Goal: Task Accomplishment & Management: Use online tool/utility

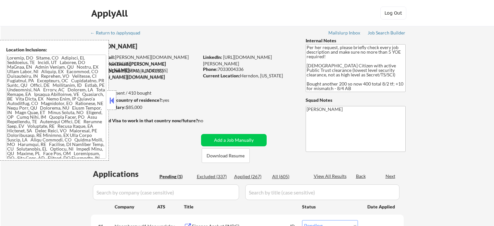
select select ""pending""
click at [111, 101] on button at bounding box center [111, 100] width 7 height 10
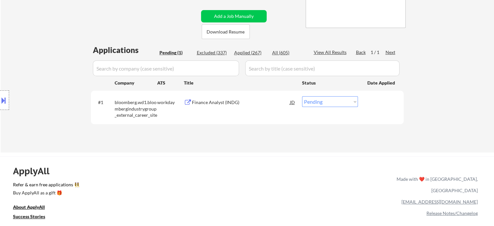
scroll to position [130, 0]
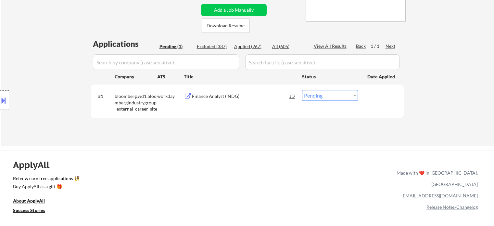
click at [34, 81] on div "Location Inclusions:" at bounding box center [58, 100] width 116 height 120
click at [47, 75] on div "Location Inclusions:" at bounding box center [58, 100] width 116 height 120
click at [212, 97] on div "Finance Analyst (INDG)" at bounding box center [241, 96] width 98 height 6
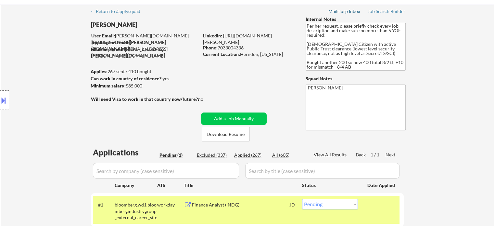
scroll to position [0, 0]
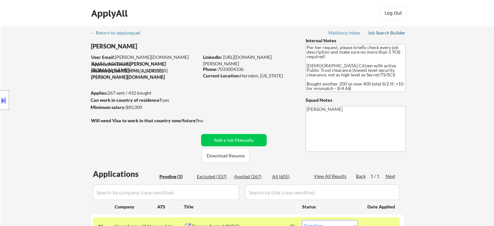
drag, startPoint x: 383, startPoint y: 34, endPoint x: 378, endPoint y: 34, distance: 5.2
click at [383, 34] on div "Job Search Builder" at bounding box center [387, 33] width 38 height 5
click at [30, 145] on div "Location Inclusions:" at bounding box center [58, 100] width 116 height 120
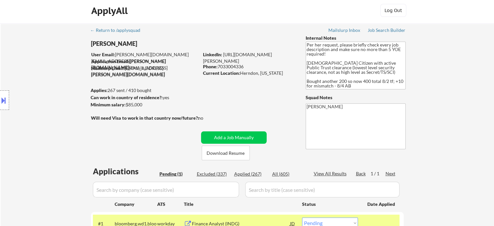
scroll to position [97, 0]
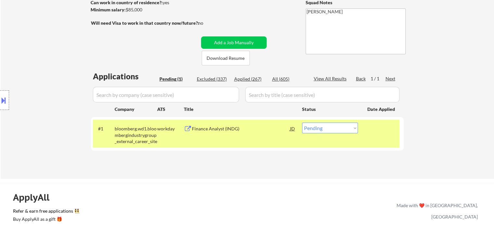
click at [4, 97] on button at bounding box center [3, 100] width 7 height 11
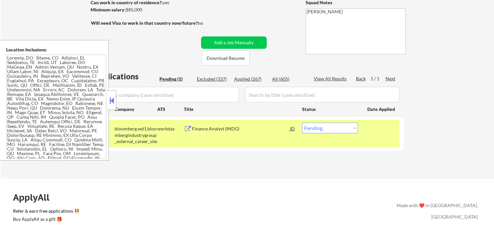
click at [77, 109] on textarea at bounding box center [56, 107] width 100 height 104
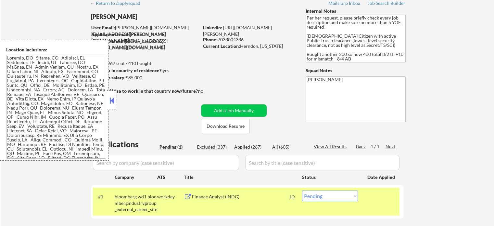
scroll to position [0, 0]
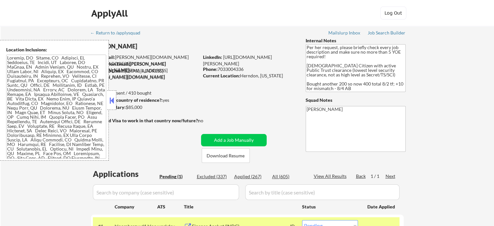
click at [114, 104] on button at bounding box center [111, 100] width 7 height 10
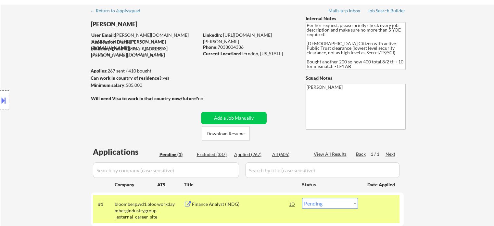
scroll to position [32, 0]
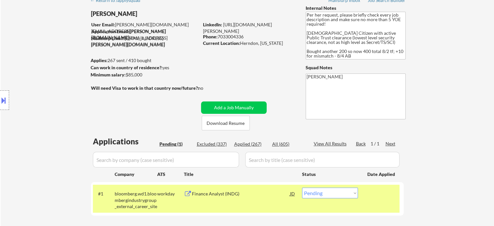
click at [134, 118] on div "← Return to /applysquad Mailslurp Inbox Job Search Builder [PERSON_NAME] User E…" at bounding box center [247, 116] width 324 height 245
drag, startPoint x: 122, startPoint y: 114, endPoint x: 145, endPoint y: 97, distance: 28.3
click at [123, 112] on div "← Return to /applysquad Mailslurp Inbox Job Search Builder [PERSON_NAME] User E…" at bounding box center [247, 116] width 324 height 245
drag, startPoint x: 139, startPoint y: 74, endPoint x: 126, endPoint y: 74, distance: 13.6
click at [126, 74] on div "Minimum salary: $85,000" at bounding box center [145, 74] width 108 height 6
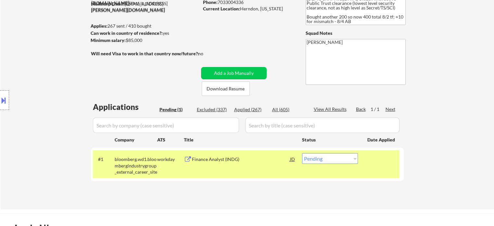
scroll to position [130, 0]
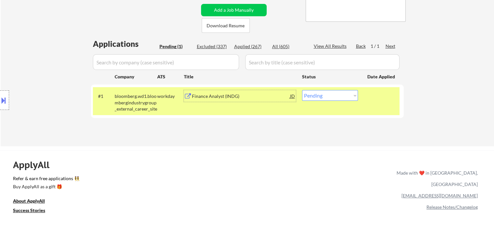
click at [219, 99] on div "Finance Analyst (INDG)" at bounding box center [241, 96] width 98 height 6
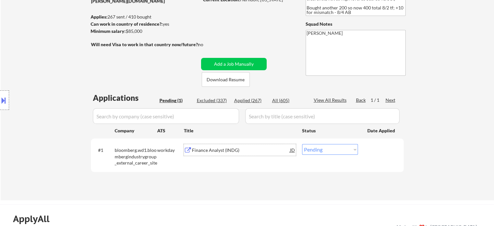
scroll to position [65, 0]
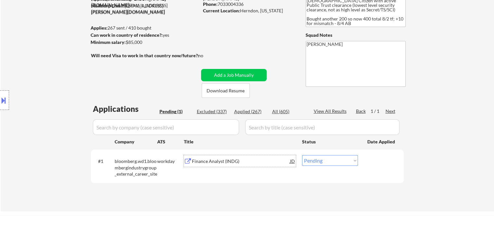
click at [3, 104] on button at bounding box center [3, 100] width 7 height 11
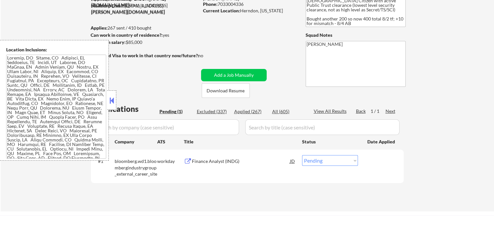
click at [61, 112] on textarea at bounding box center [56, 107] width 100 height 104
